Goal: Book appointment/travel/reservation

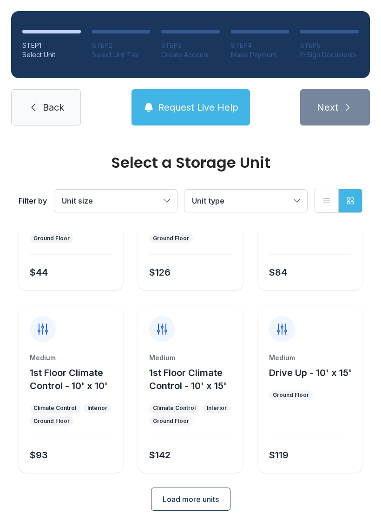
scroll to position [111, 0]
click at [167, 209] on button "Unit size" at bounding box center [115, 201] width 123 height 22
click at [123, 253] on label "Medium" at bounding box center [116, 248] width 100 height 11
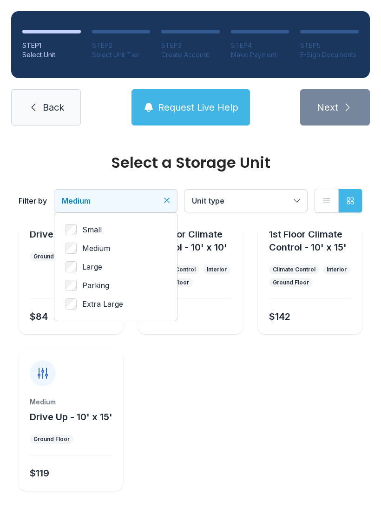
scroll to position [46, 0]
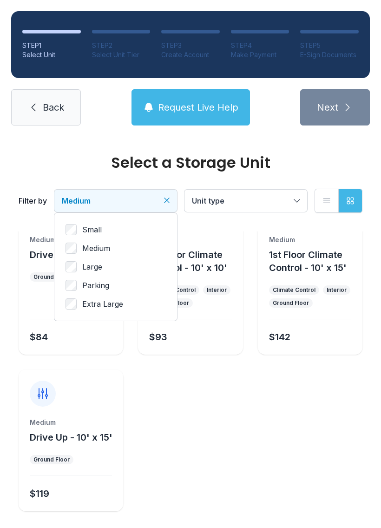
click at [293, 199] on button "Unit type" at bounding box center [246, 201] width 123 height 22
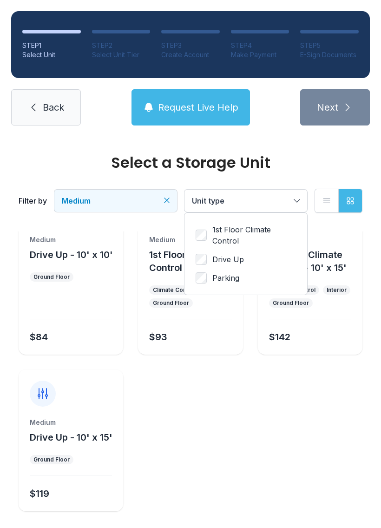
click at [231, 263] on span "Drive Up" at bounding box center [228, 259] width 32 height 11
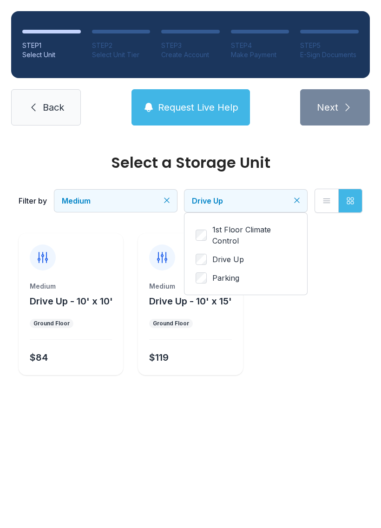
click at [165, 203] on icon "Clear filters" at bounding box center [167, 200] width 5 height 5
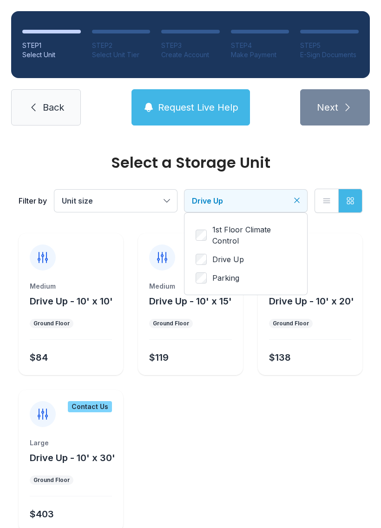
click at [163, 195] on button "Unit size" at bounding box center [115, 201] width 123 height 22
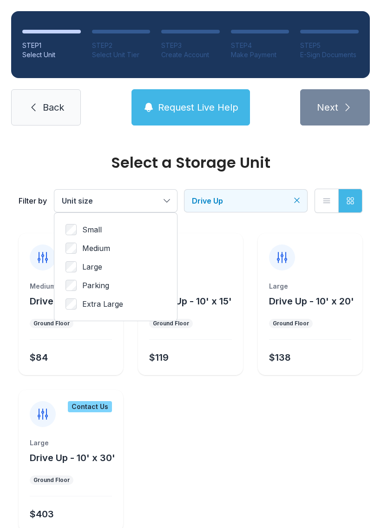
click at [91, 271] on span "Large" at bounding box center [92, 266] width 20 height 11
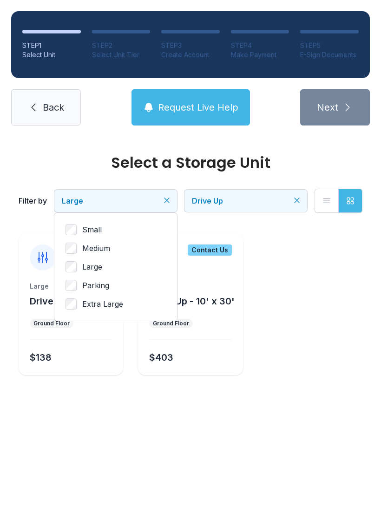
click at [356, 196] on button "Grid view" at bounding box center [350, 201] width 24 height 24
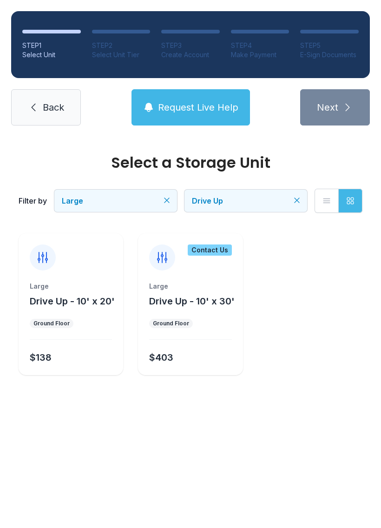
click at [173, 201] on button "Large" at bounding box center [115, 201] width 123 height 22
click at [48, 105] on span "Back" at bounding box center [53, 107] width 21 height 13
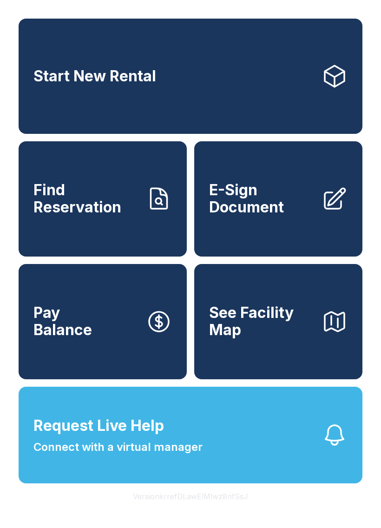
click at [85, 99] on link "Start New Rental" at bounding box center [191, 76] width 344 height 115
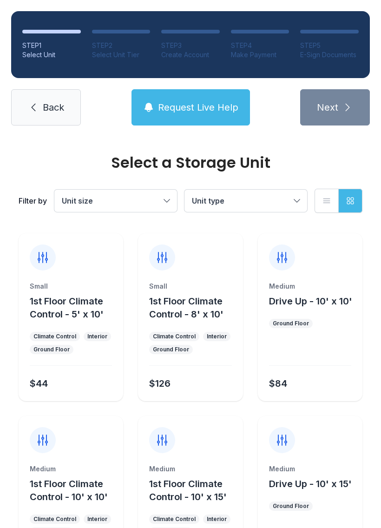
click at [44, 117] on link "Back" at bounding box center [46, 107] width 70 height 36
